Goal: Communication & Community: Answer question/provide support

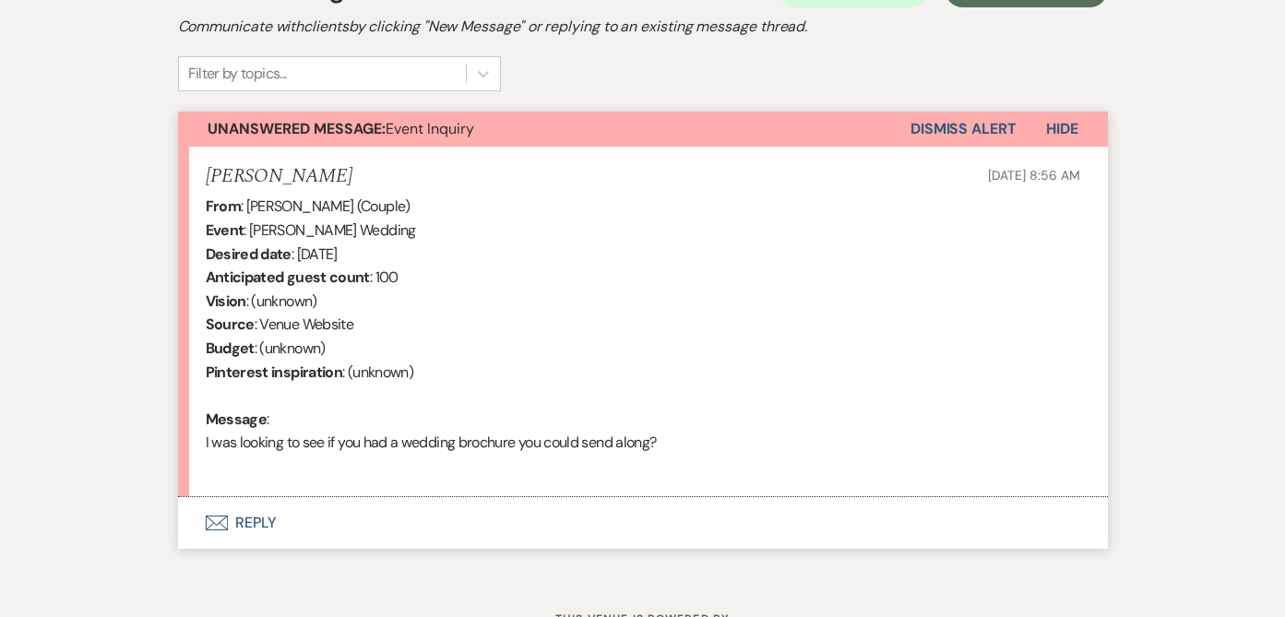
click at [266, 539] on button "Envelope Reply" at bounding box center [643, 523] width 930 height 52
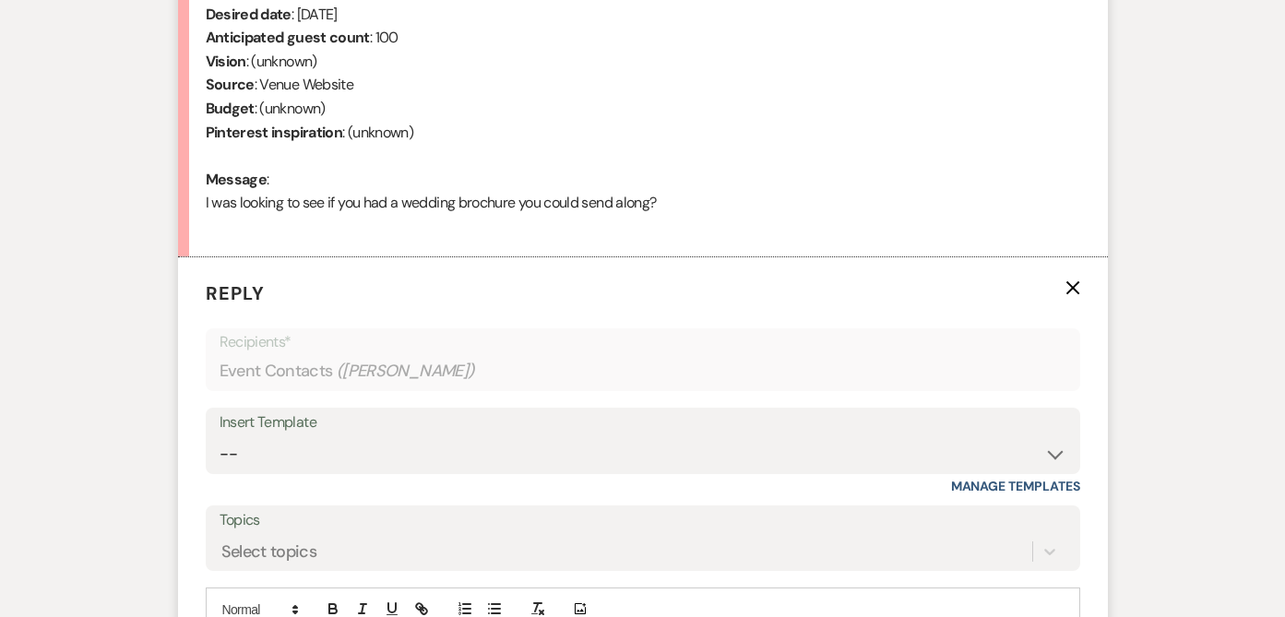
scroll to position [874, 0]
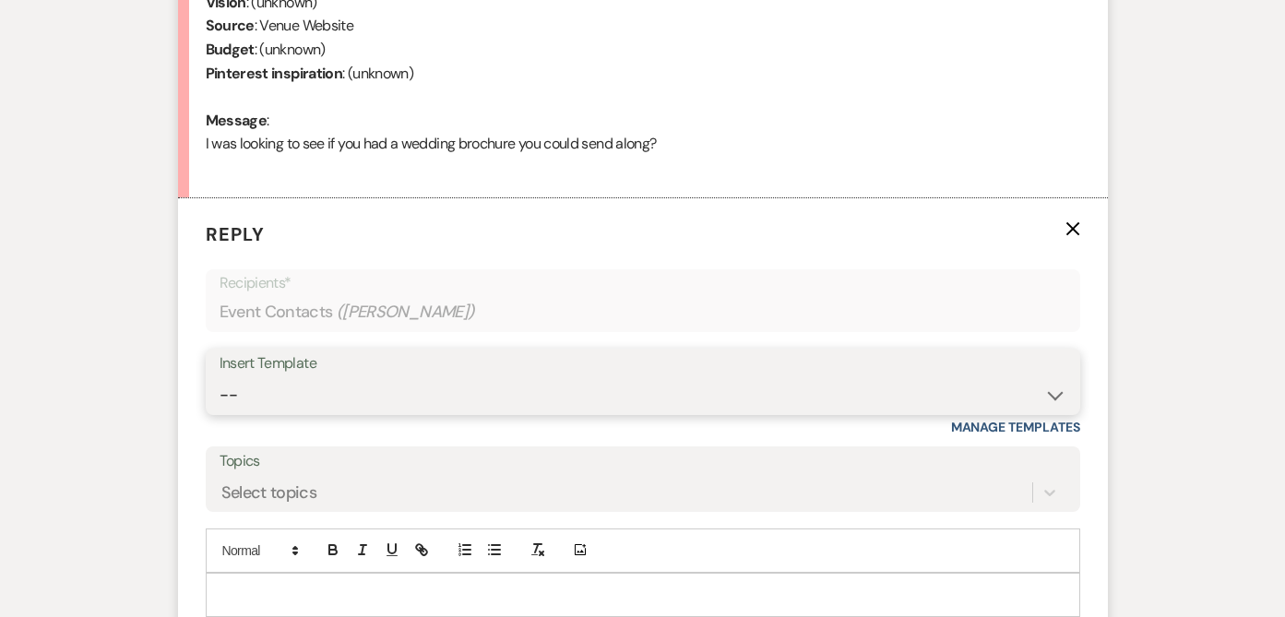
click at [237, 396] on select "-- Weven Planning Portal Introduction (Booked Events) Initial Inquiry Response …" at bounding box center [643, 395] width 847 height 36
select select "389"
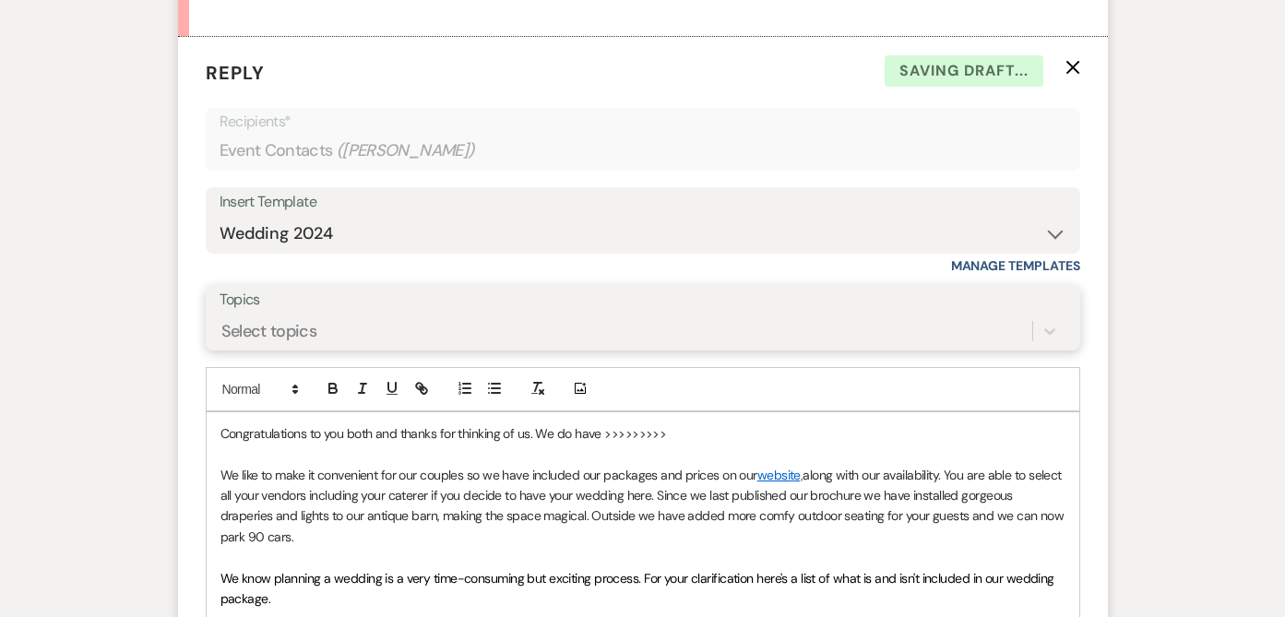
click at [246, 349] on div "Select topics" at bounding box center [643, 331] width 847 height 35
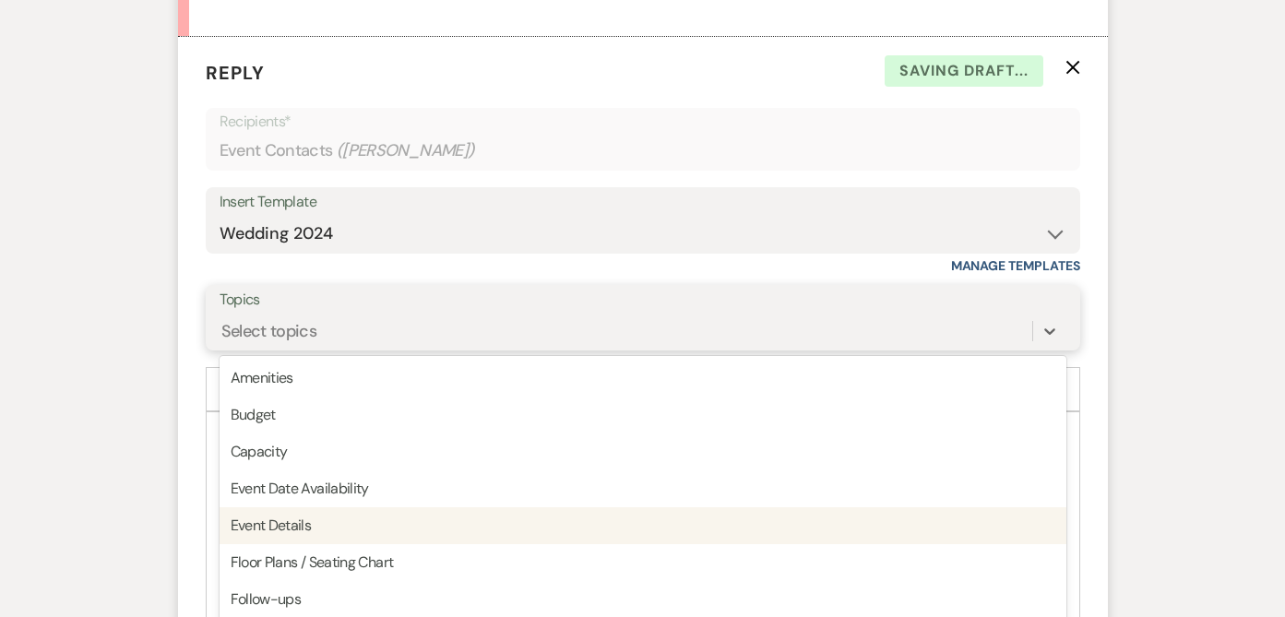
scroll to position [1058, 0]
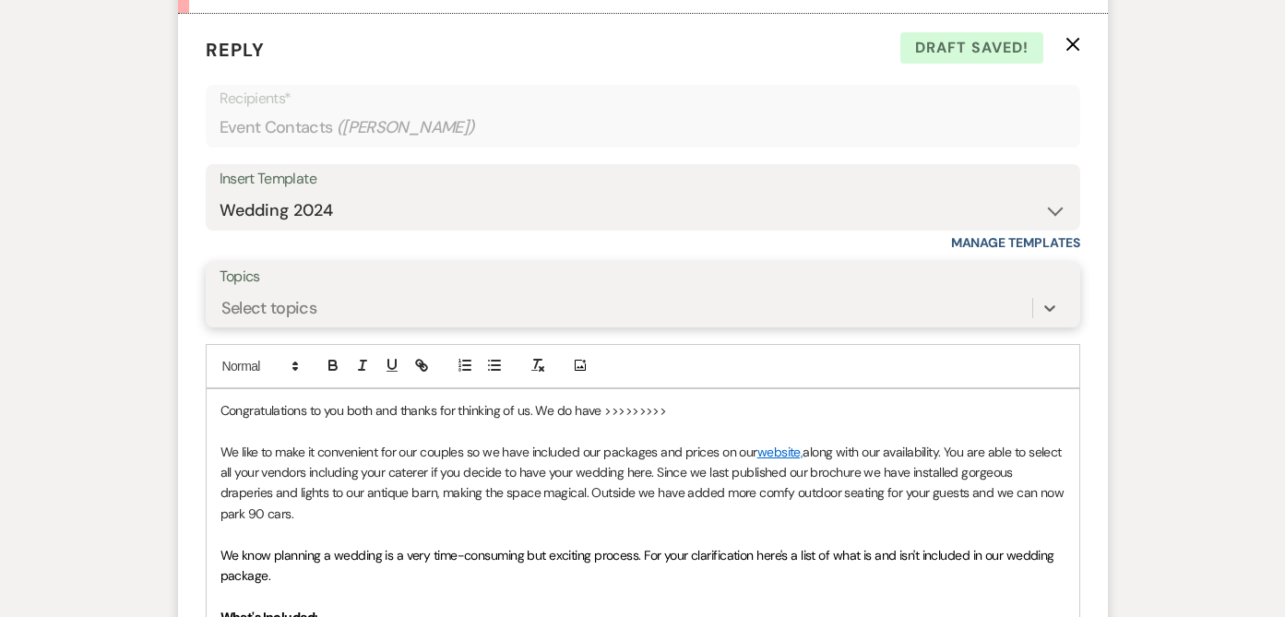
click at [225, 301] on div "Select topics" at bounding box center [269, 307] width 96 height 25
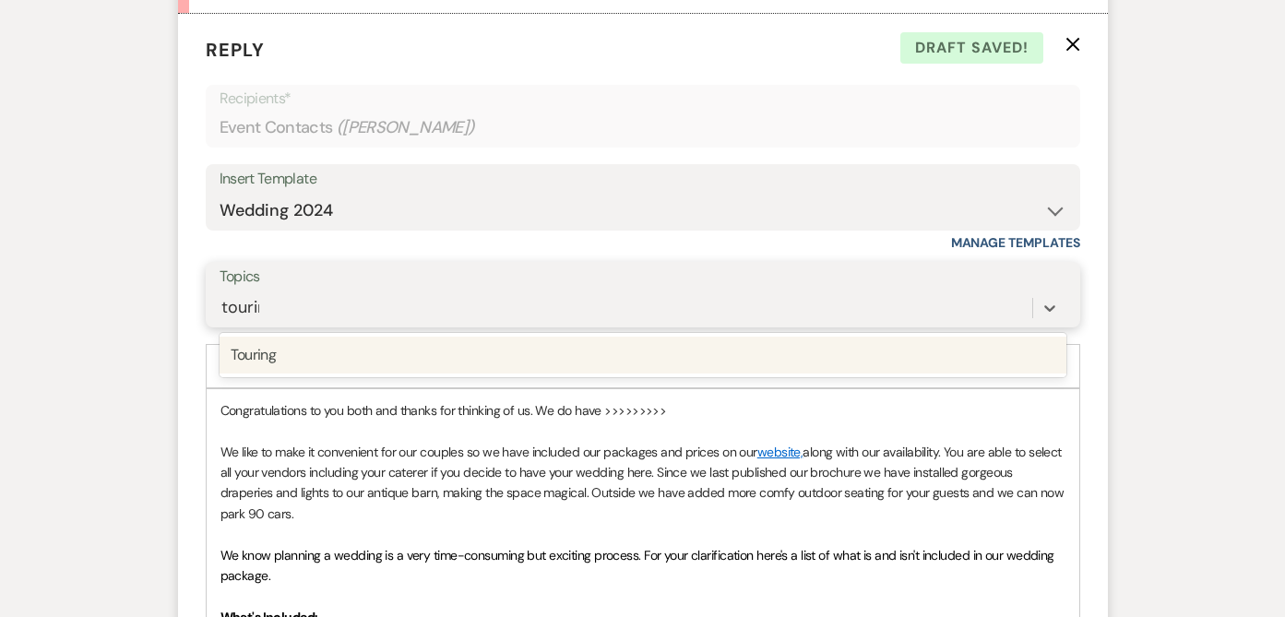
type input "touring"
click at [260, 354] on div "Touring" at bounding box center [643, 355] width 847 height 37
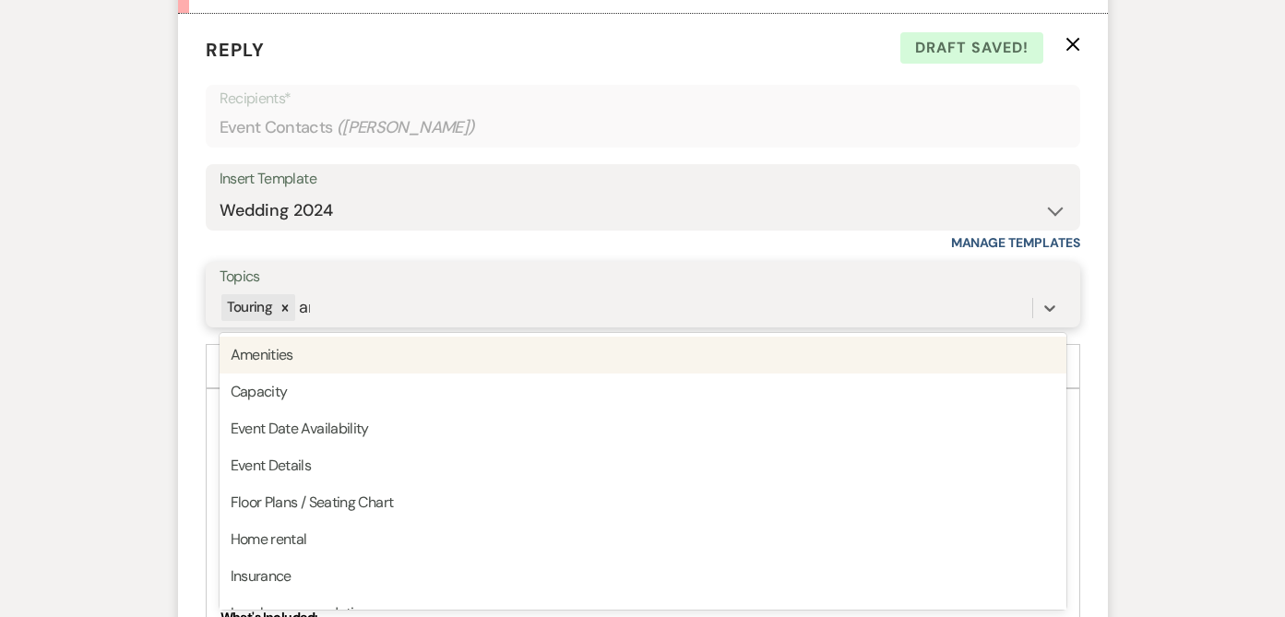
type input "ame"
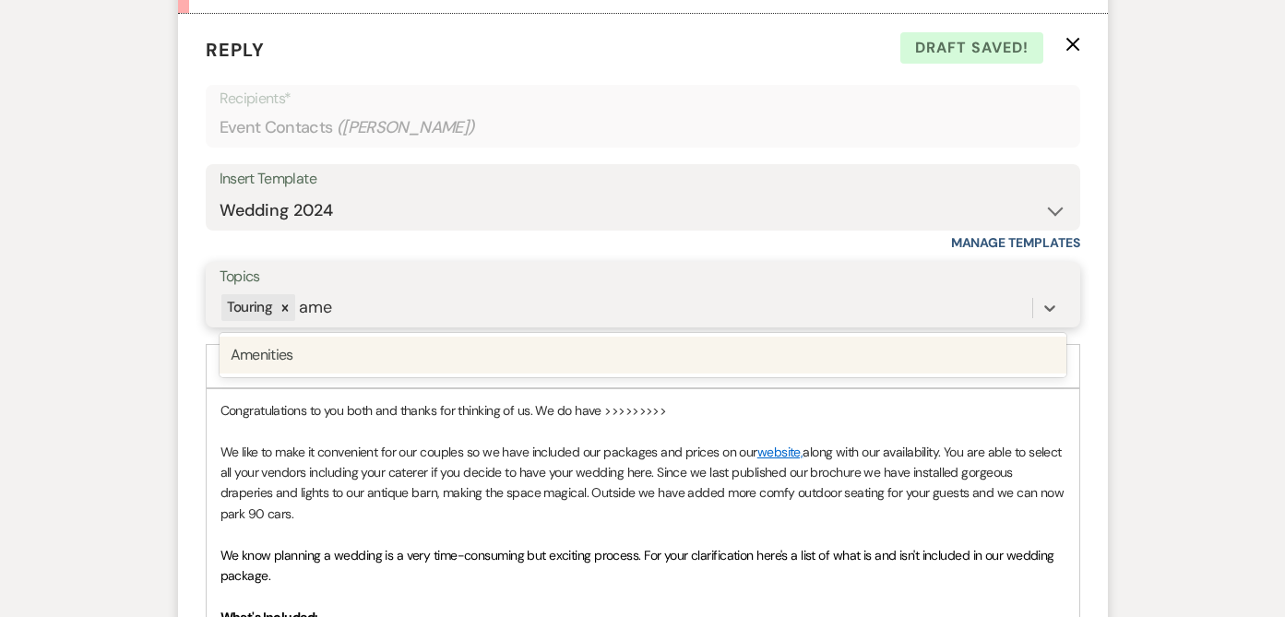
click at [269, 360] on div "Amenities" at bounding box center [643, 355] width 847 height 37
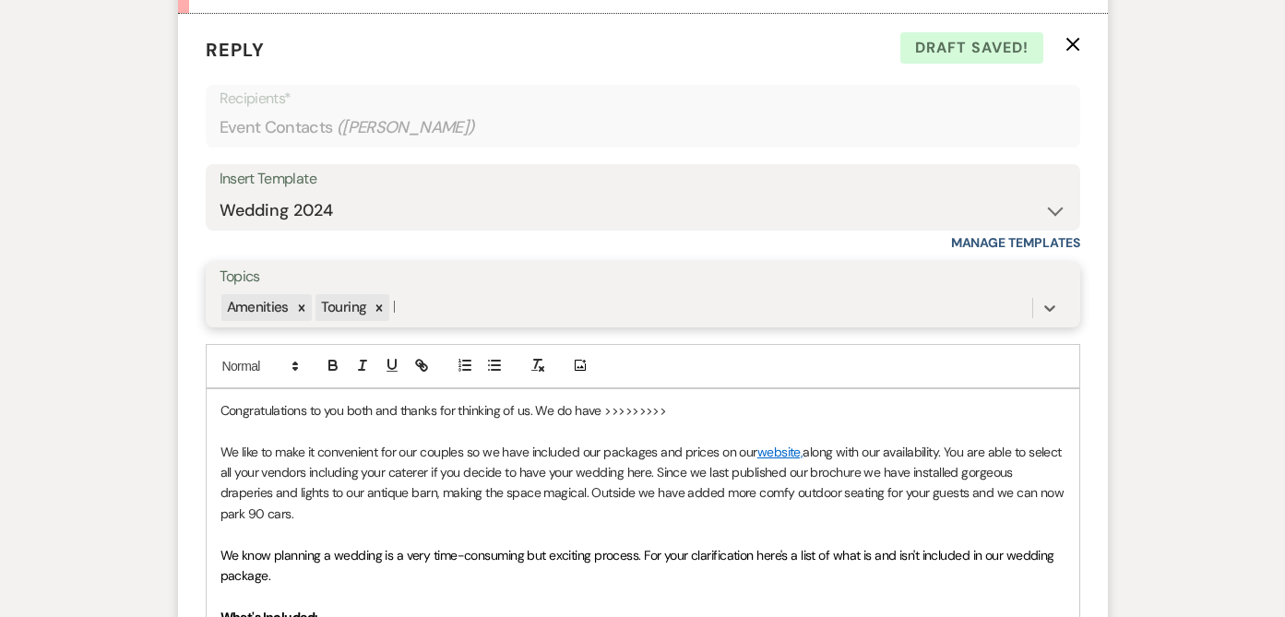
type input "lo"
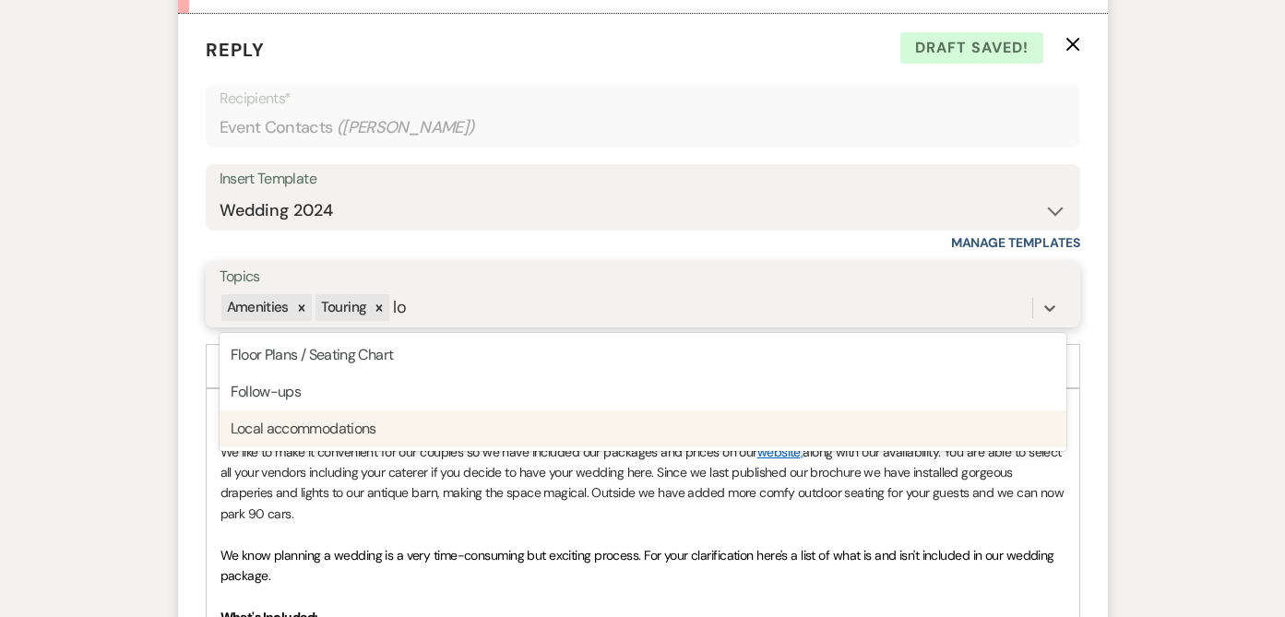
click at [366, 429] on div "Local accommodations" at bounding box center [643, 429] width 847 height 37
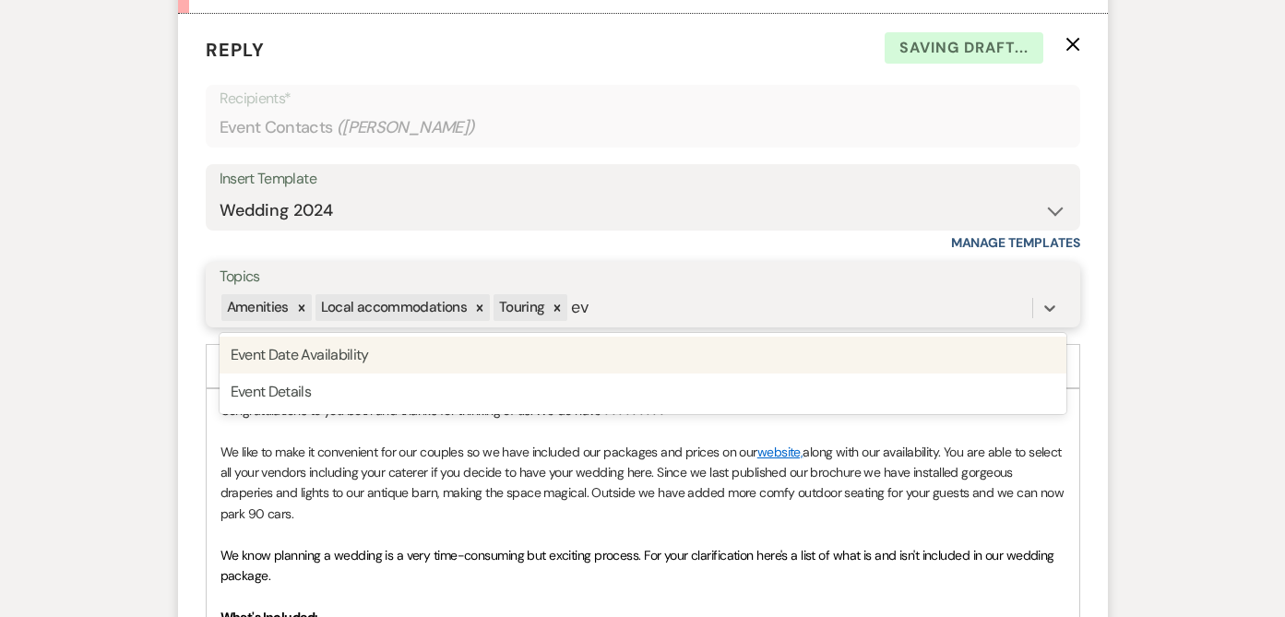
type input "eve"
click at [303, 361] on div "Event Date Availability" at bounding box center [643, 355] width 847 height 37
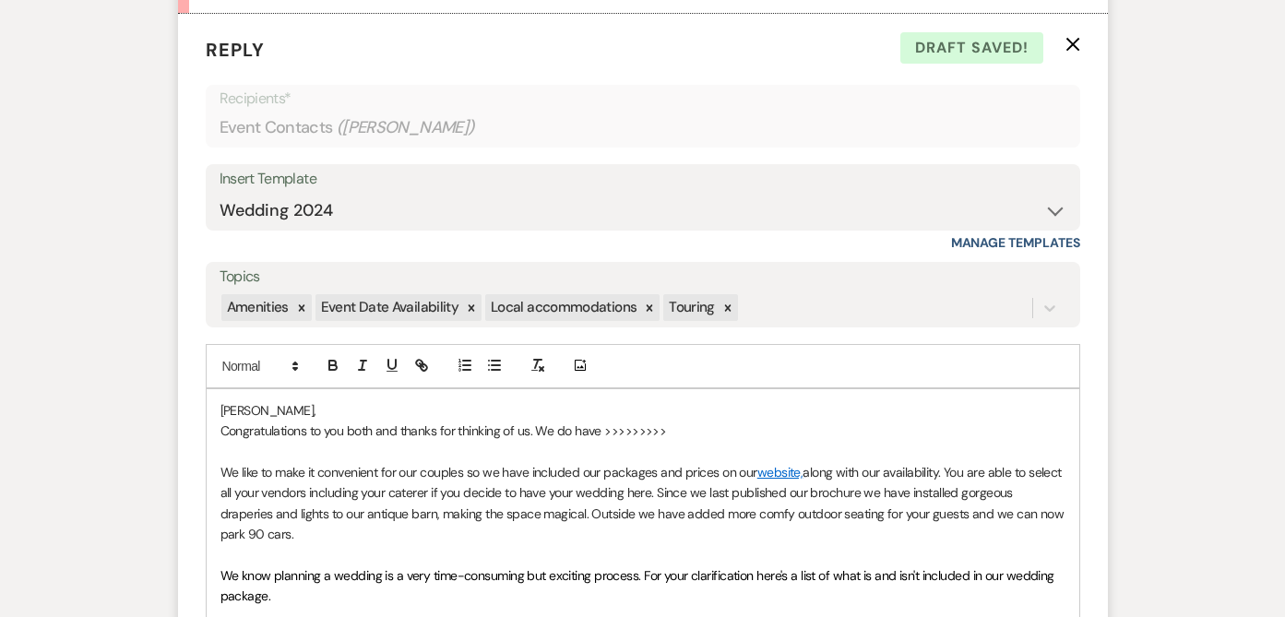
click at [692, 429] on p "Congratulations to you both and thanks for thinking of us. We do have >>>>>>>>>" at bounding box center [643, 431] width 845 height 20
click at [962, 433] on p "Congratulations to you both and thanks for thinking of us. Right now we [GEOGRA…" at bounding box center [643, 431] width 845 height 20
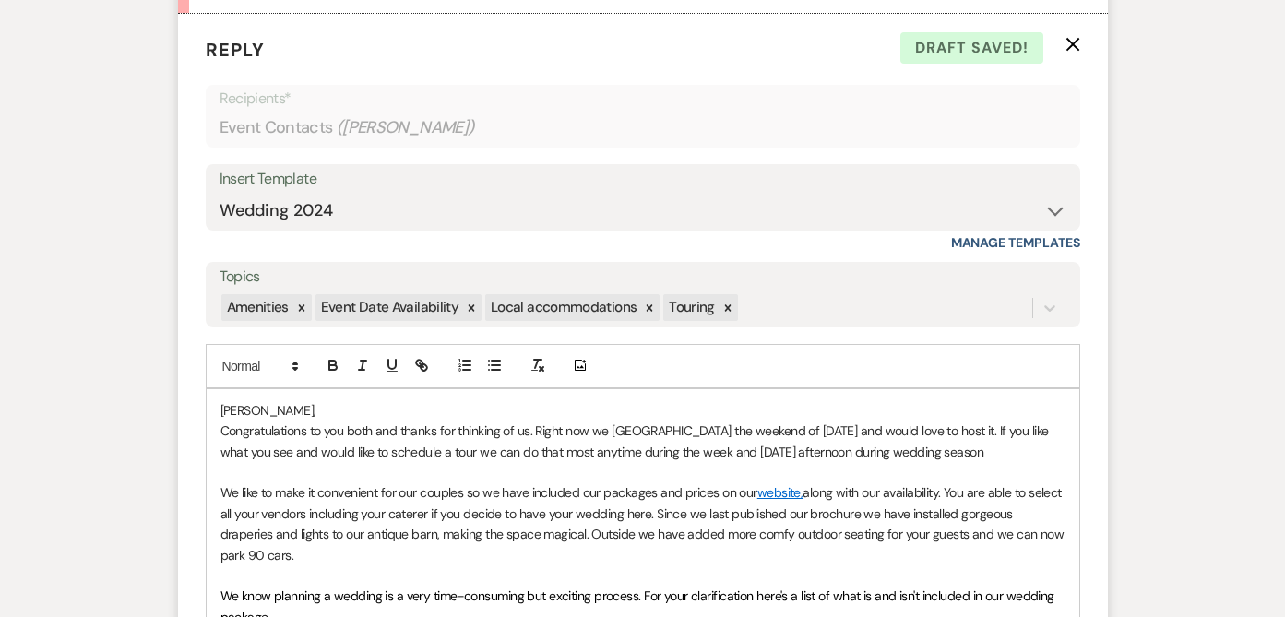
click at [801, 454] on p "Congratulations to you both and thanks for thinking of us. Right now we [GEOGRA…" at bounding box center [643, 442] width 845 height 42
click at [938, 402] on p "[PERSON_NAME]," at bounding box center [643, 410] width 845 height 20
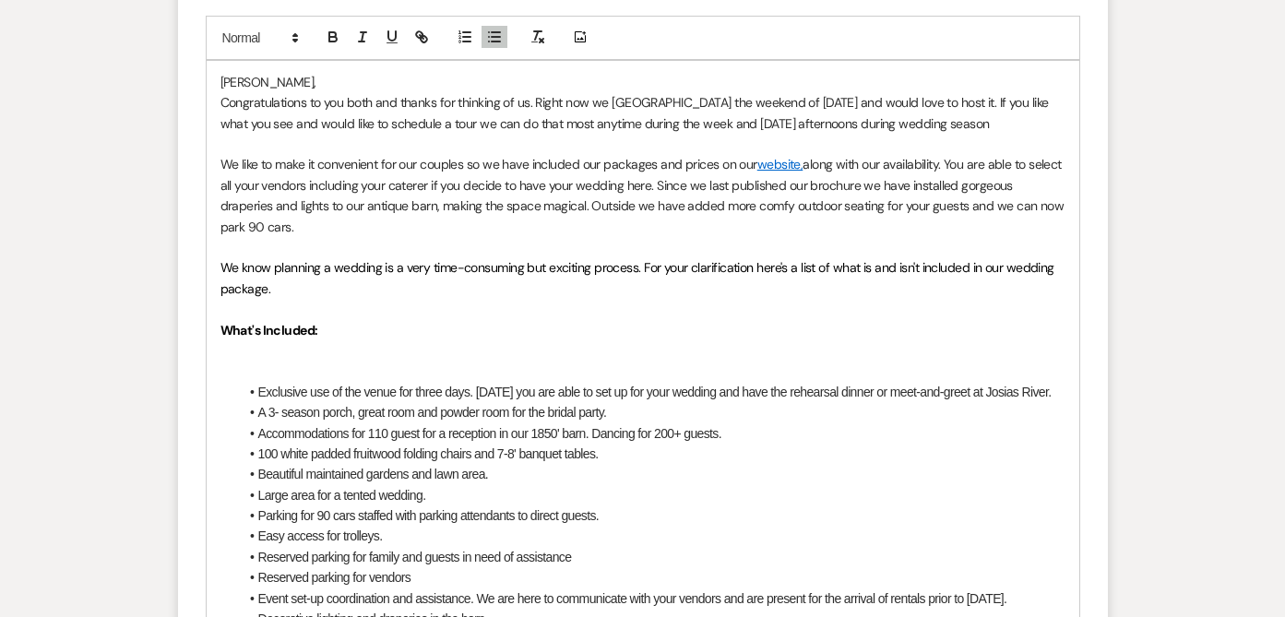
click at [972, 126] on p "Congratulations to you both and thanks for thinking of us. Right now we [GEOGRA…" at bounding box center [643, 113] width 845 height 42
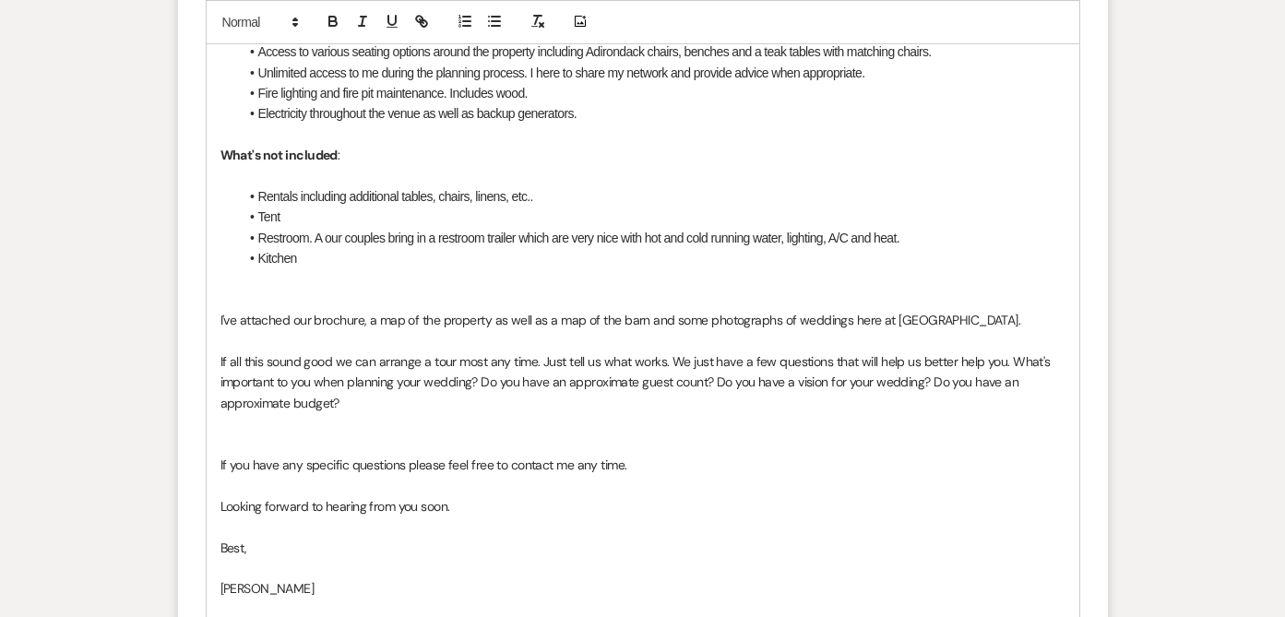
scroll to position [2018, 0]
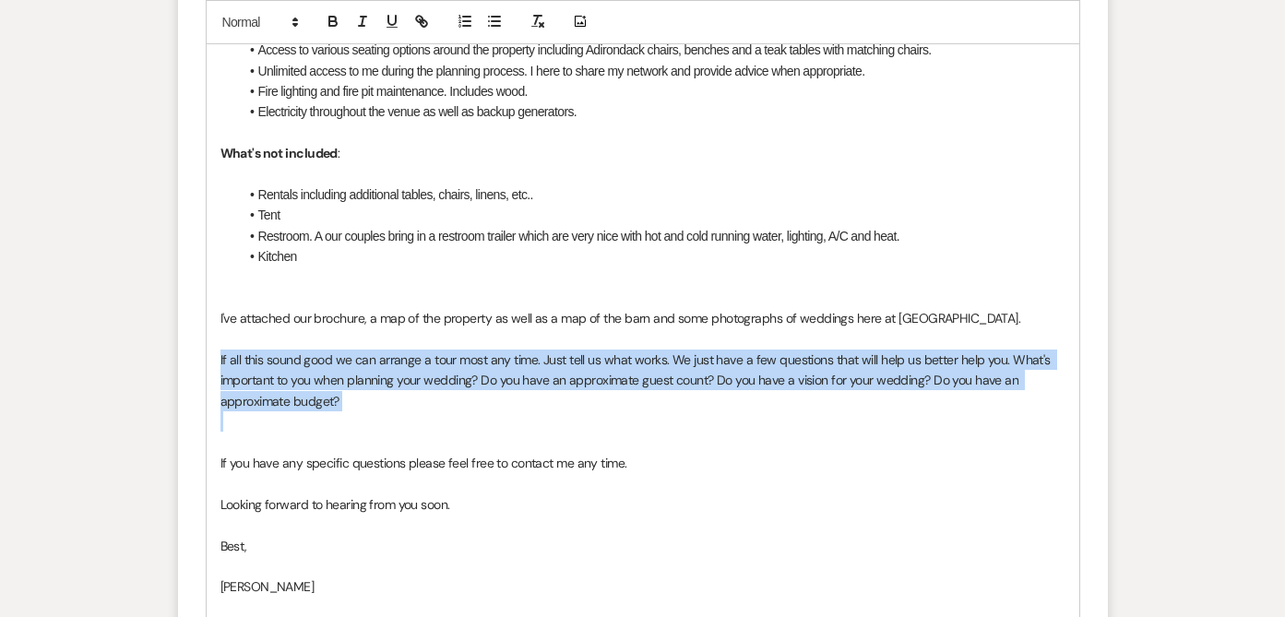
drag, startPoint x: 207, startPoint y: 377, endPoint x: 341, endPoint y: 442, distance: 148.6
click at [341, 443] on div "[PERSON_NAME], Congratulations to you both and thanks for thinking of us. Right…" at bounding box center [643, 60] width 873 height 1261
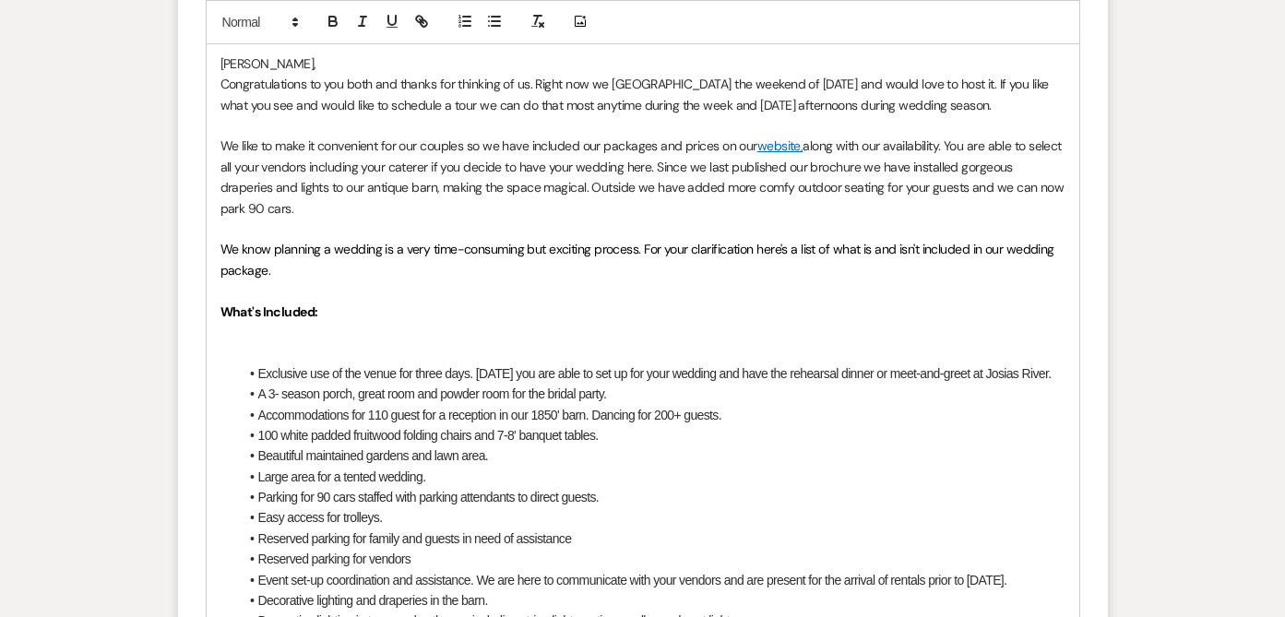
scroll to position [1408, 0]
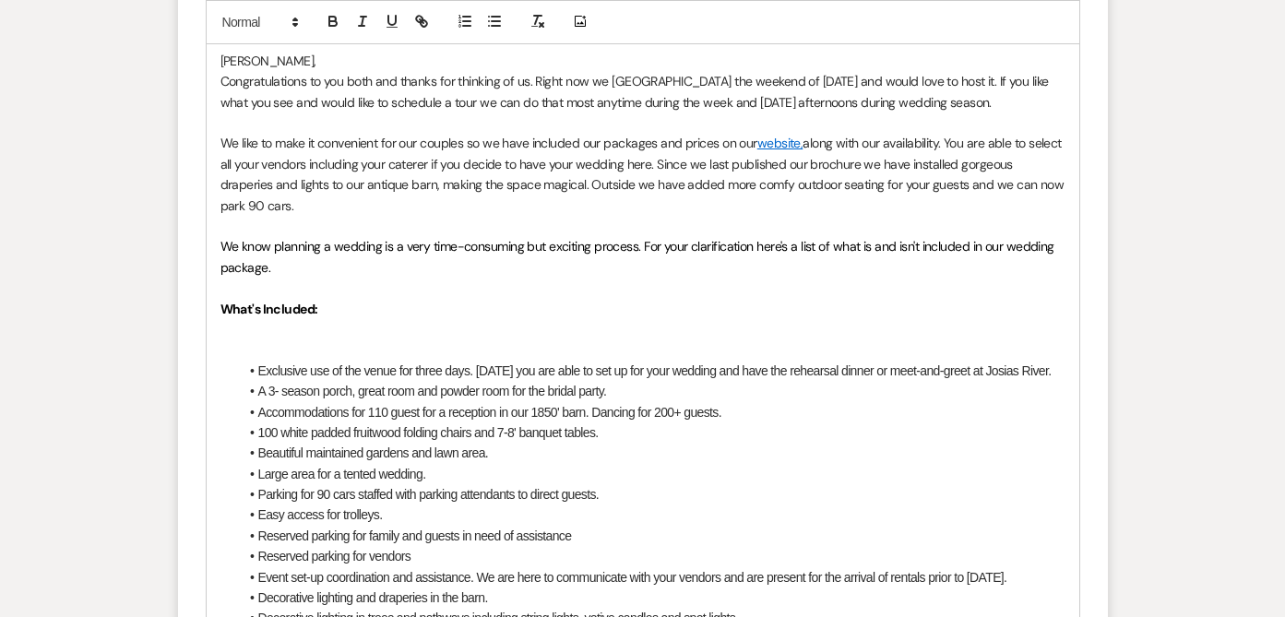
click at [627, 80] on p "Congratulations to you both and thanks for thinking of us. Right now we [GEOGRA…" at bounding box center [643, 92] width 845 height 42
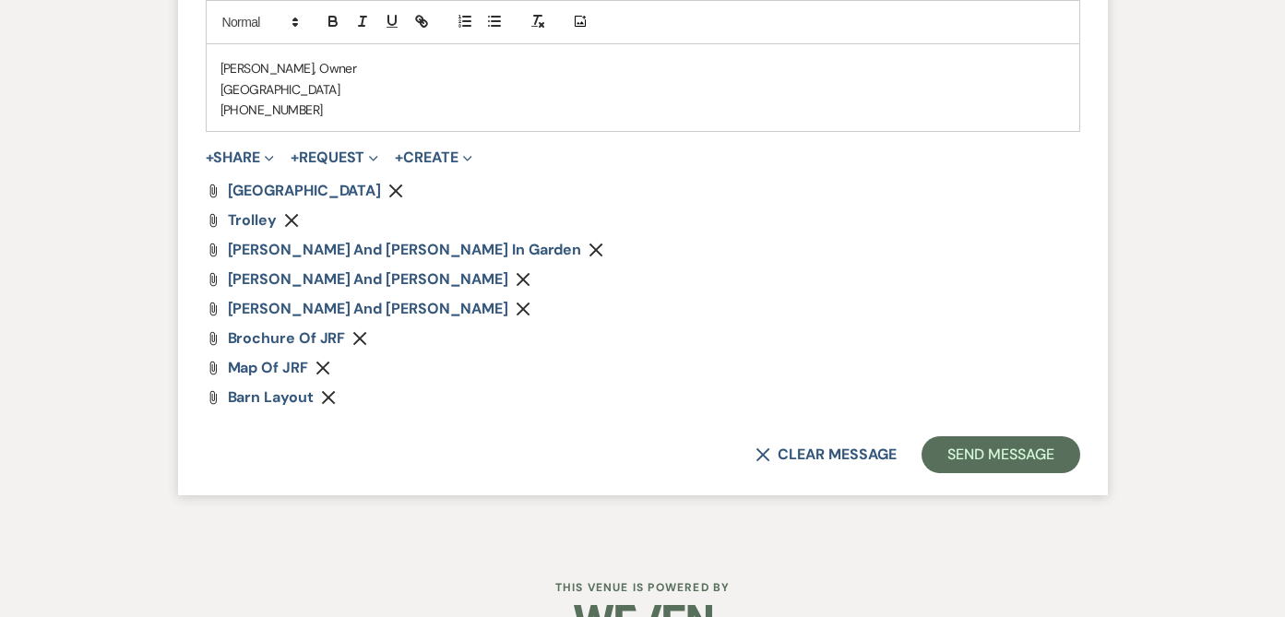
scroll to position [2542, 0]
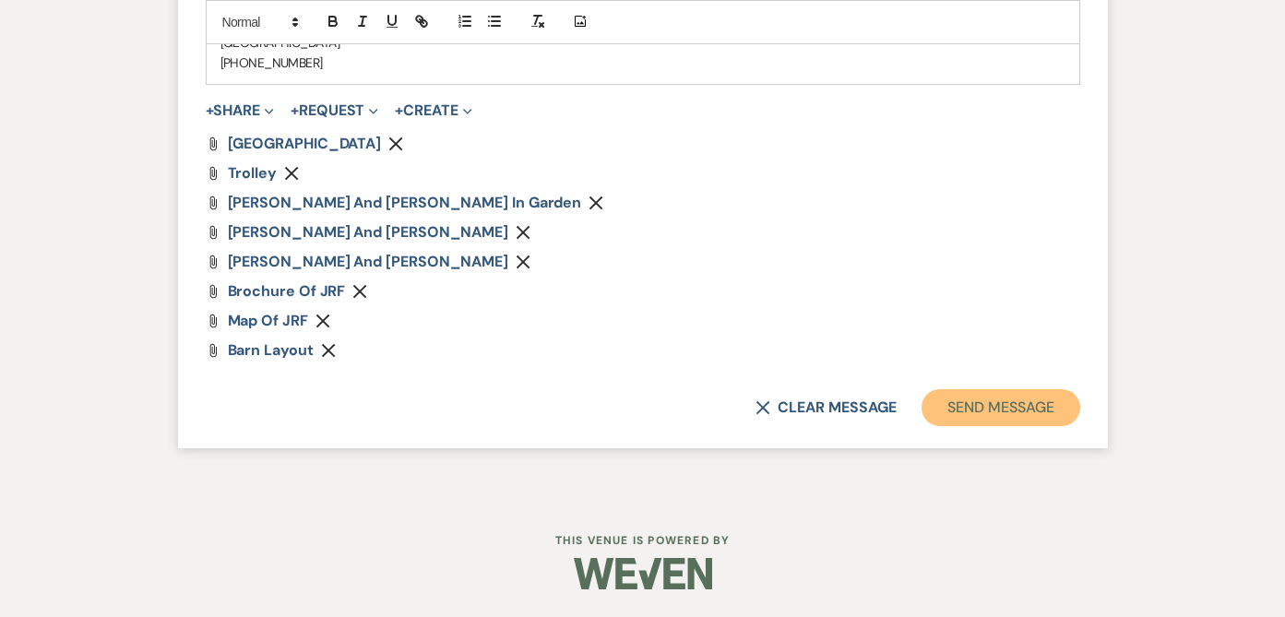
click at [981, 401] on button "Send Message" at bounding box center [1001, 407] width 158 height 37
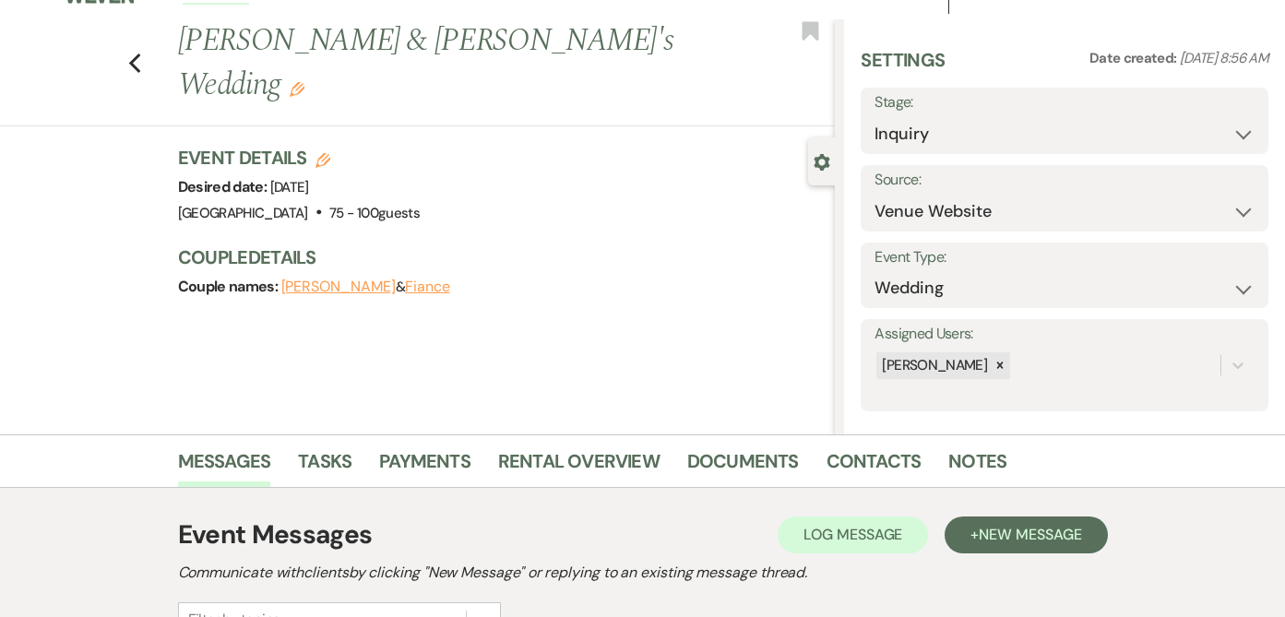
scroll to position [0, 0]
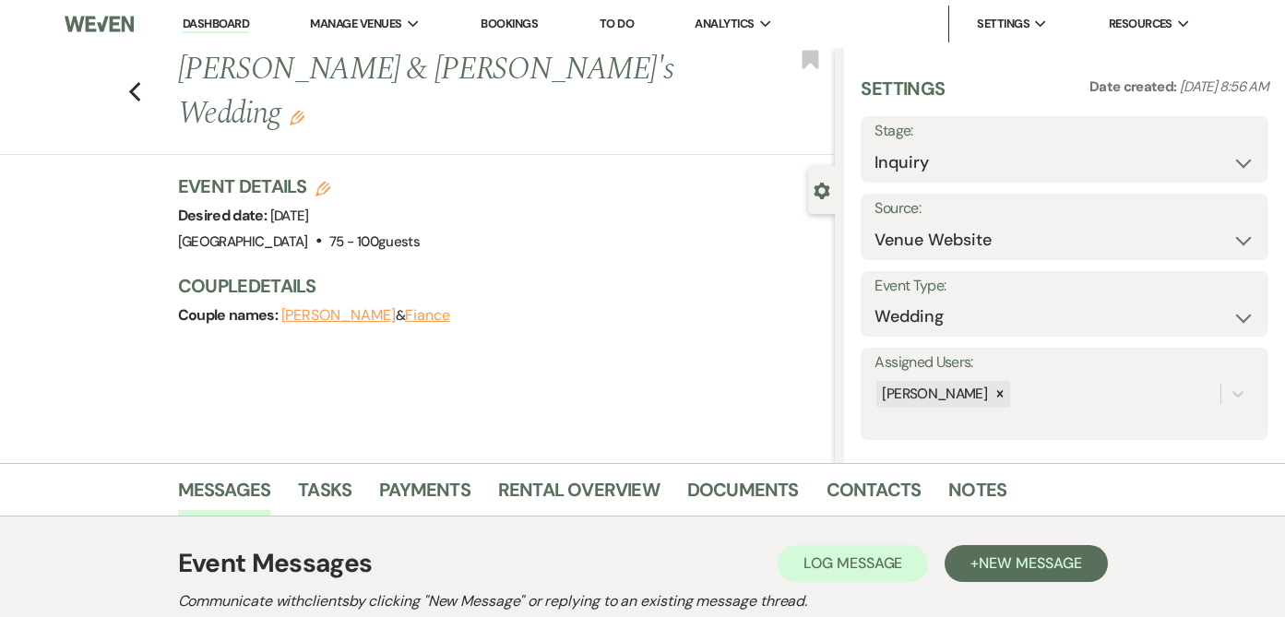
click at [211, 27] on link "Dashboard" at bounding box center [216, 25] width 66 height 18
